Goal: Task Accomplishment & Management: Complete application form

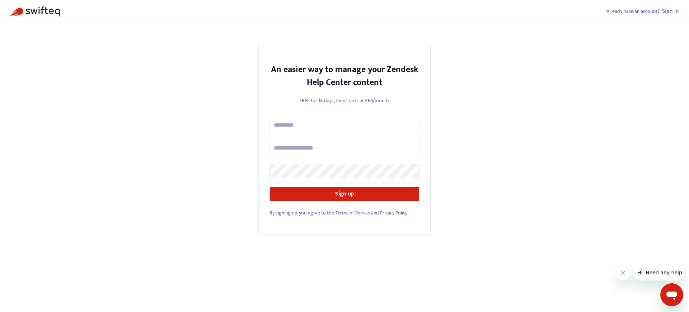
click at [301, 213] on span "By signing up, you agree to the" at bounding box center [301, 213] width 65 height 8
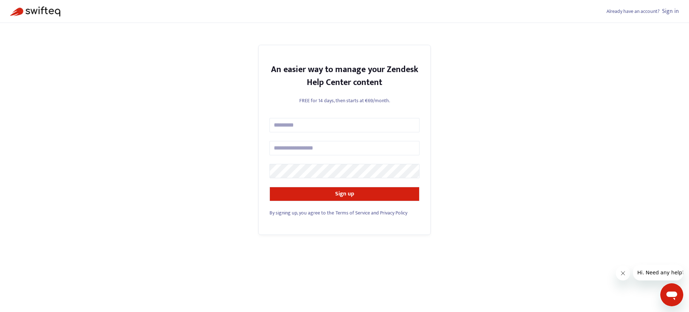
click at [301, 213] on span "By signing up, you agree to the" at bounding box center [301, 213] width 65 height 8
click at [670, 11] on link "Sign in" at bounding box center [670, 11] width 17 height 10
click at [301, 213] on span "By signing up, you agree to the" at bounding box center [301, 213] width 65 height 8
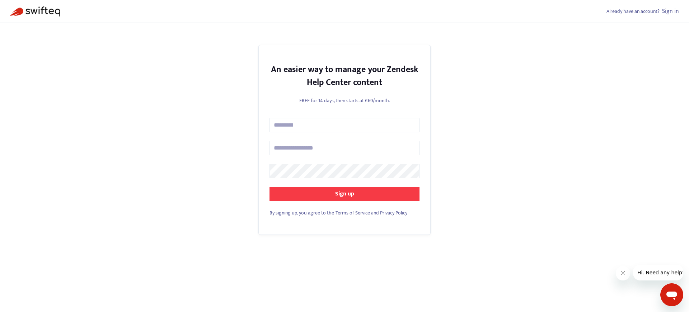
click at [344, 194] on strong "Sign up" at bounding box center [344, 194] width 19 height 10
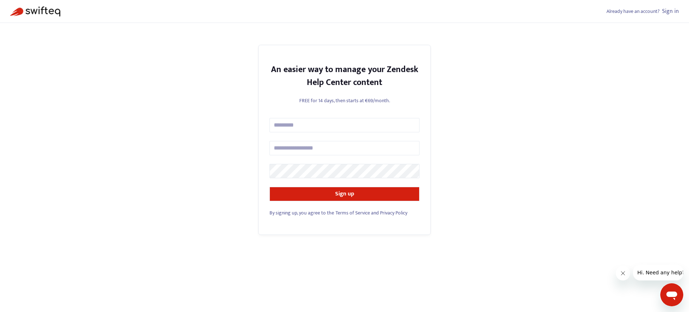
click at [301, 213] on span "By signing up, you agree to the" at bounding box center [301, 213] width 65 height 8
